Goal: Navigation & Orientation: Find specific page/section

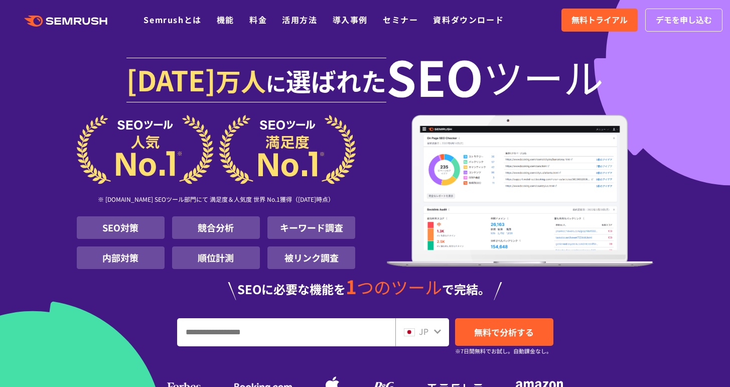
click at [289, 219] on li "キーワード調査" at bounding box center [311, 227] width 88 height 23
click at [340, 228] on li "キーワード調査" at bounding box center [311, 227] width 88 height 23
click at [313, 231] on li "キーワード調査" at bounding box center [311, 227] width 88 height 23
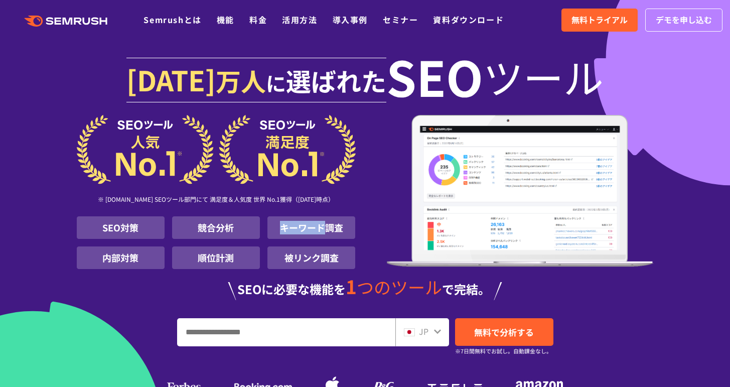
click at [313, 231] on li "キーワード調査" at bounding box center [311, 227] width 88 height 23
click at [327, 229] on li "キーワード調査" at bounding box center [311, 227] width 88 height 23
click at [313, 263] on li "被リンク調査" at bounding box center [311, 257] width 88 height 23
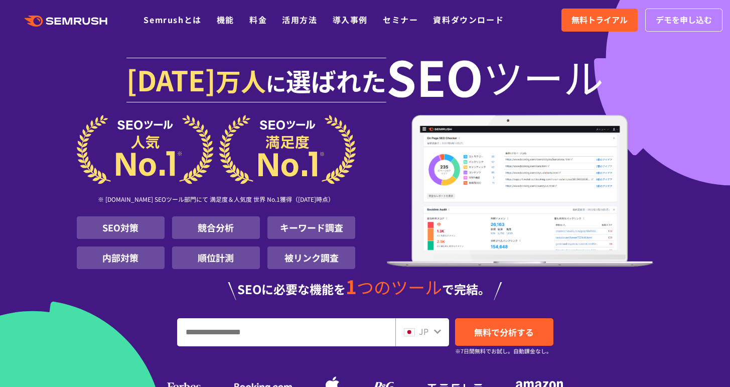
click at [324, 258] on li "被リンク調査" at bounding box center [311, 257] width 88 height 23
click at [206, 259] on li "順位計測" at bounding box center [216, 257] width 88 height 23
click at [216, 223] on li "競合分析" at bounding box center [216, 227] width 88 height 23
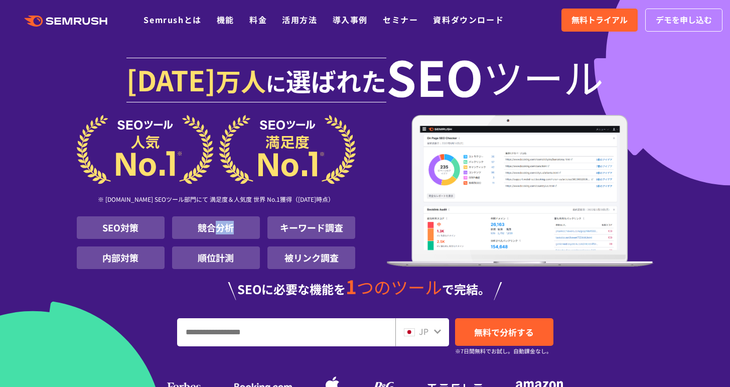
click at [216, 223] on li "競合分析" at bounding box center [216, 227] width 88 height 23
click at [208, 225] on li "競合分析" at bounding box center [216, 227] width 88 height 23
click at [128, 231] on li "SEO対策" at bounding box center [121, 227] width 88 height 23
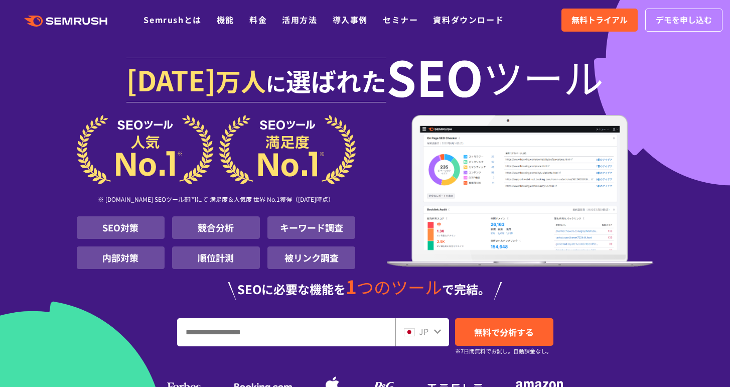
click at [113, 227] on li "SEO対策" at bounding box center [121, 227] width 88 height 23
click at [124, 254] on li "内部対策" at bounding box center [121, 257] width 88 height 23
click at [253, 255] on li "順位計測" at bounding box center [216, 257] width 88 height 23
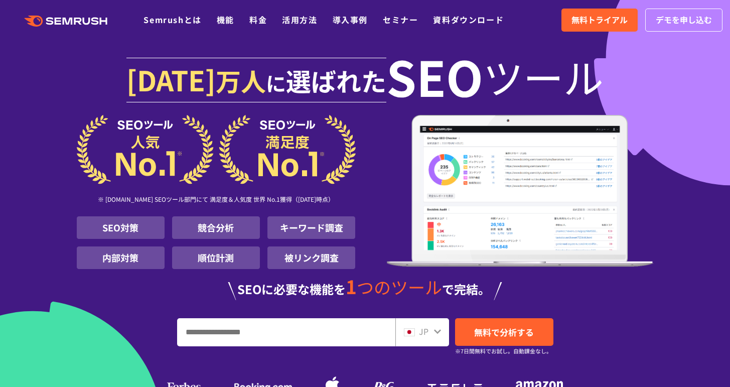
click at [308, 257] on li "被リンク調査" at bounding box center [311, 257] width 88 height 23
click at [329, 233] on li "キーワード調査" at bounding box center [311, 227] width 88 height 23
